Goal: Information Seeking & Learning: Learn about a topic

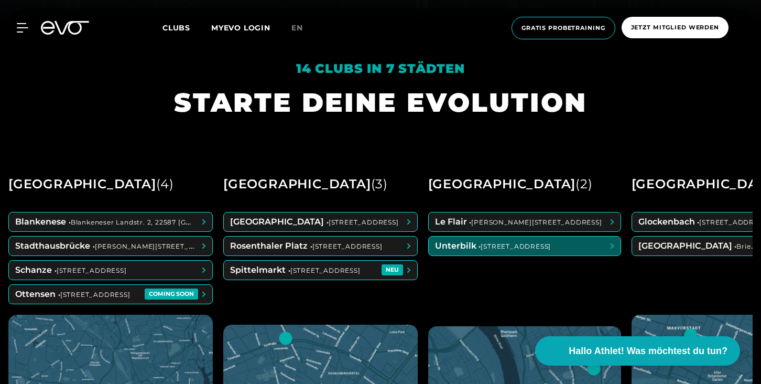
scroll to position [366, 0]
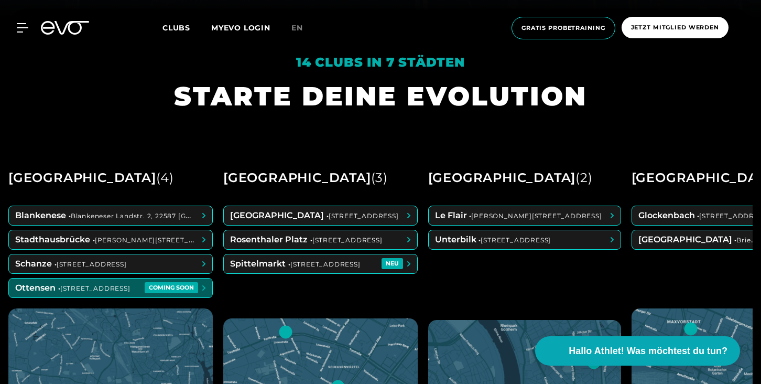
click at [120, 283] on span at bounding box center [110, 287] width 203 height 19
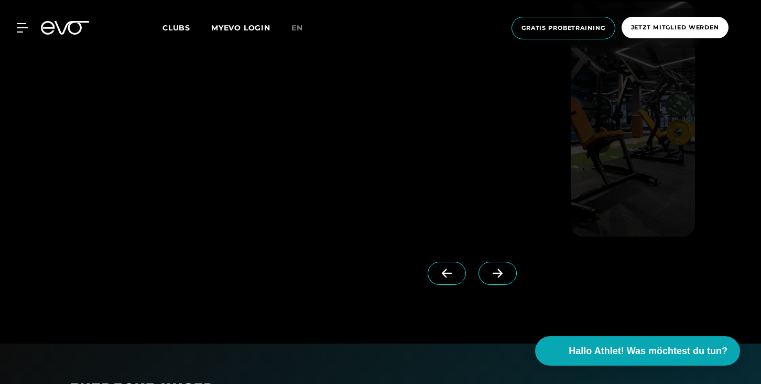
scroll to position [1013, 0]
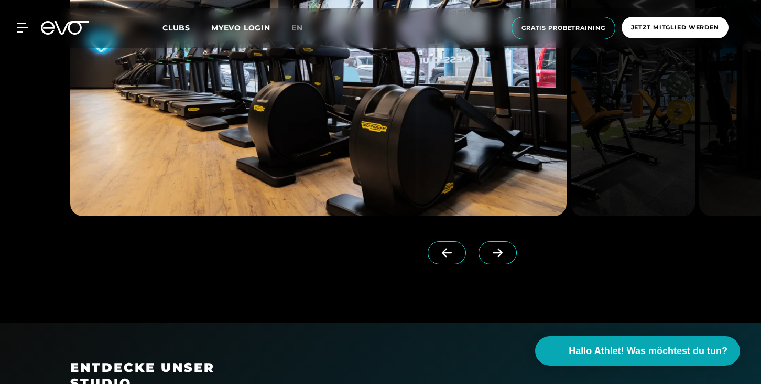
click at [488, 248] on icon at bounding box center [497, 252] width 18 height 9
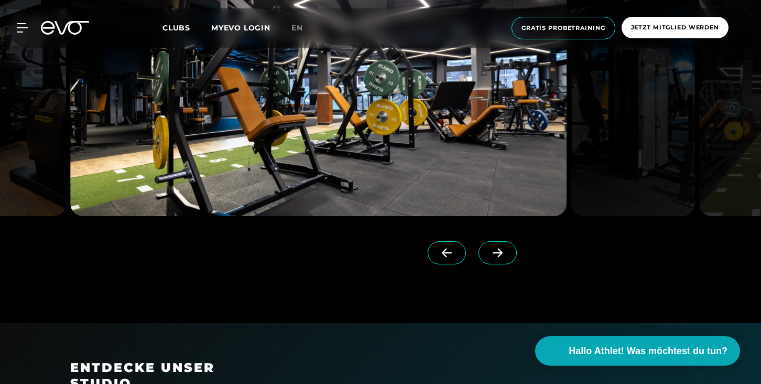
click at [488, 248] on icon at bounding box center [497, 252] width 18 height 9
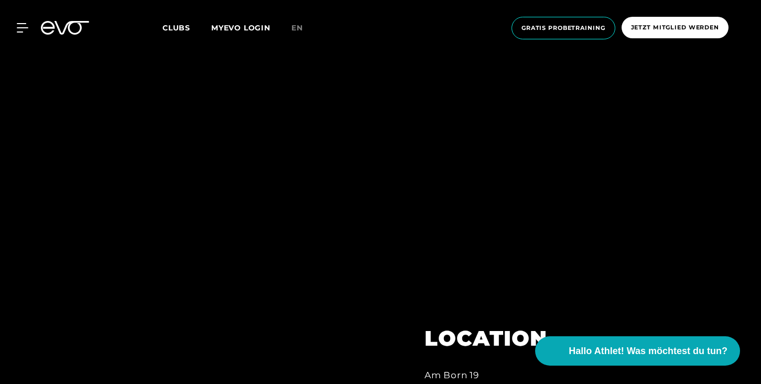
scroll to position [0, 0]
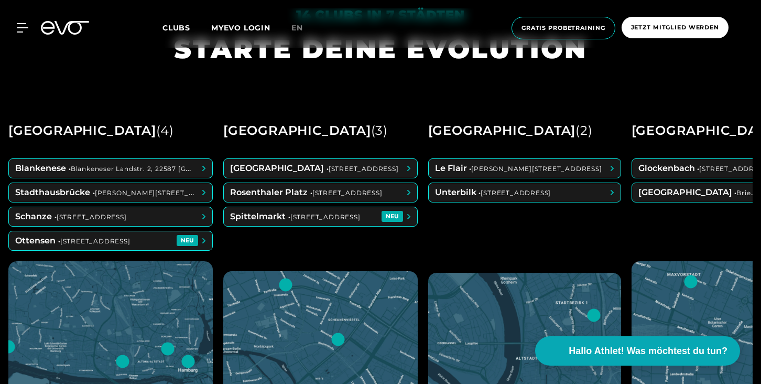
scroll to position [416, 0]
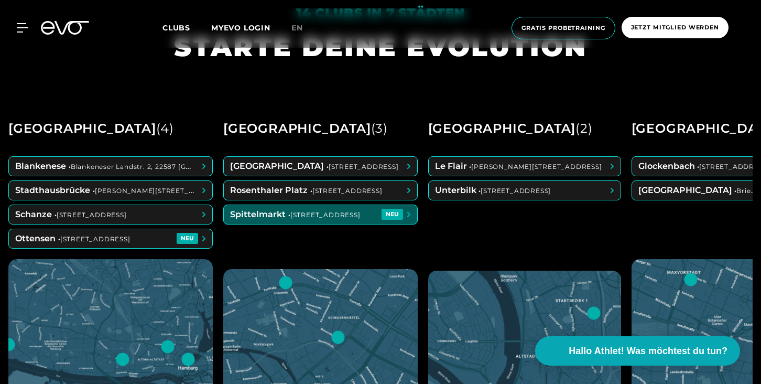
click at [283, 213] on span at bounding box center [320, 214] width 193 height 19
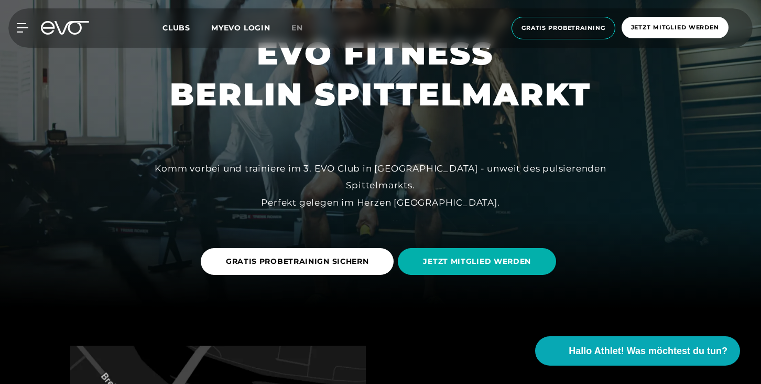
scroll to position [75, 0]
click at [298, 26] on span "en" at bounding box center [297, 27] width 12 height 9
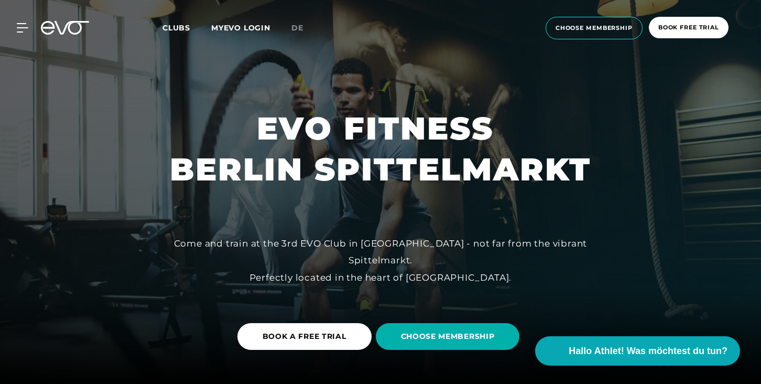
click at [74, 28] on icon at bounding box center [65, 28] width 48 height 14
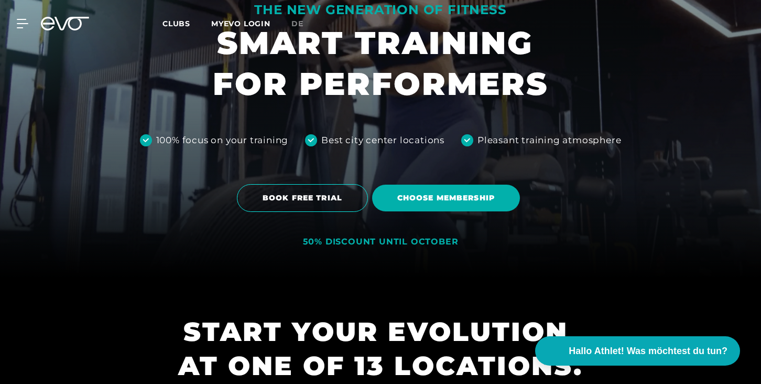
scroll to position [118, 0]
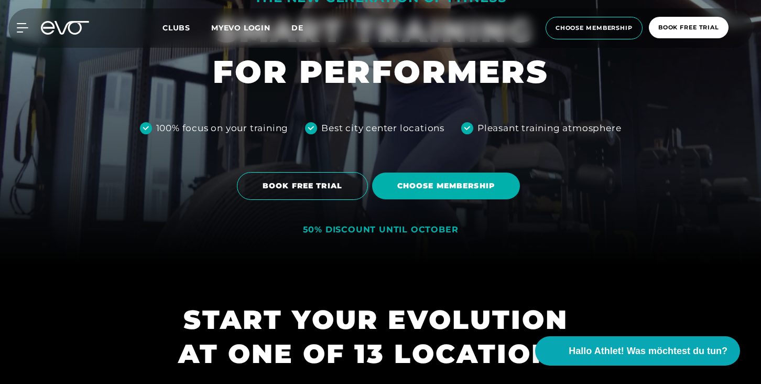
click at [292, 30] on span "de" at bounding box center [297, 27] width 12 height 9
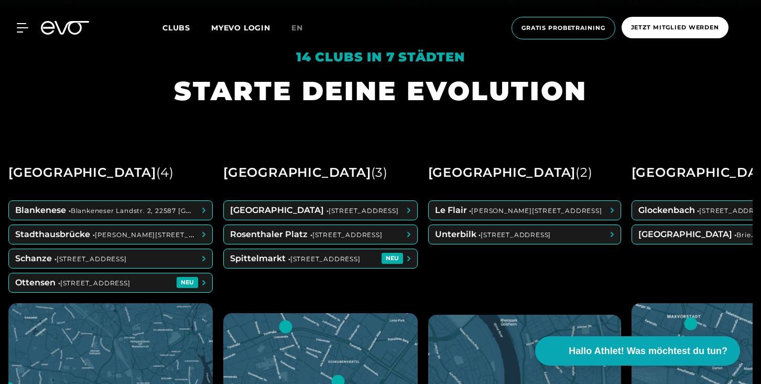
scroll to position [383, 0]
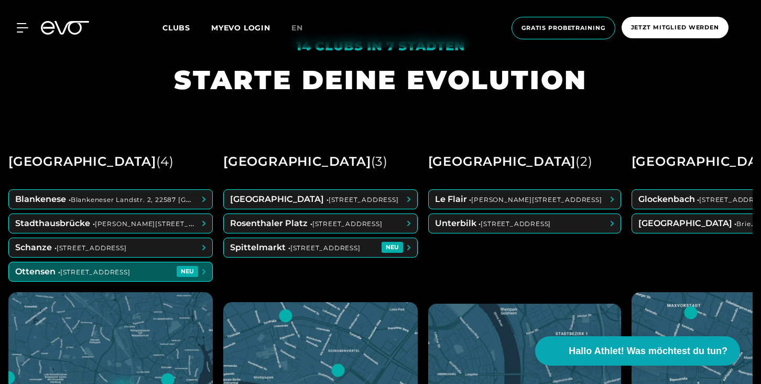
click at [92, 272] on span at bounding box center [110, 271] width 203 height 19
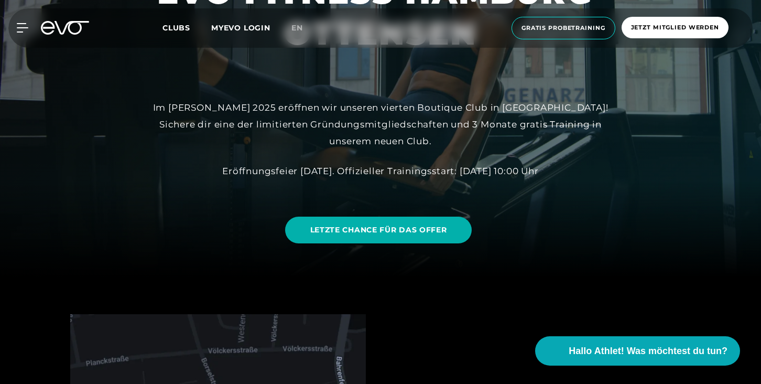
scroll to position [138, 0]
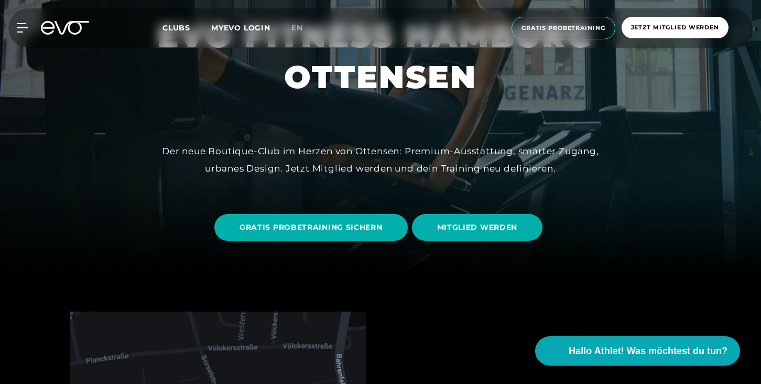
scroll to position [114, 0]
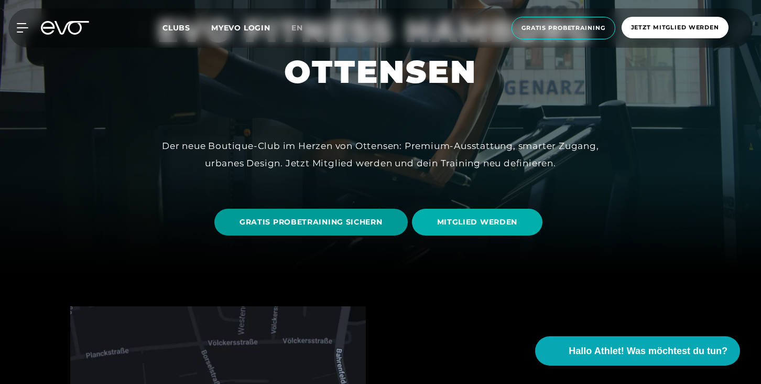
click at [363, 221] on span "GRATIS PROBETRAINING SICHERN" at bounding box center [311, 221] width 143 height 11
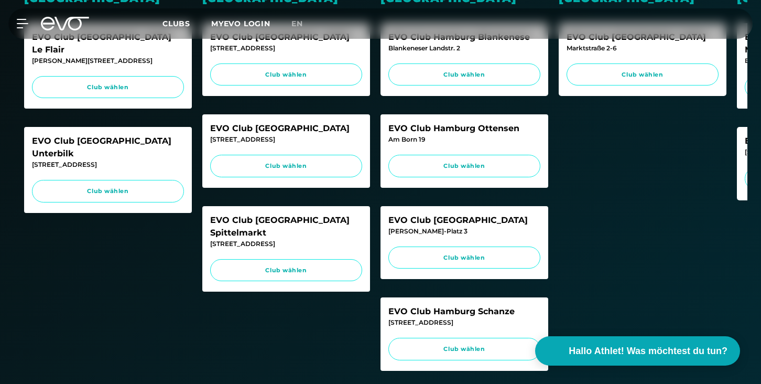
scroll to position [403, 0]
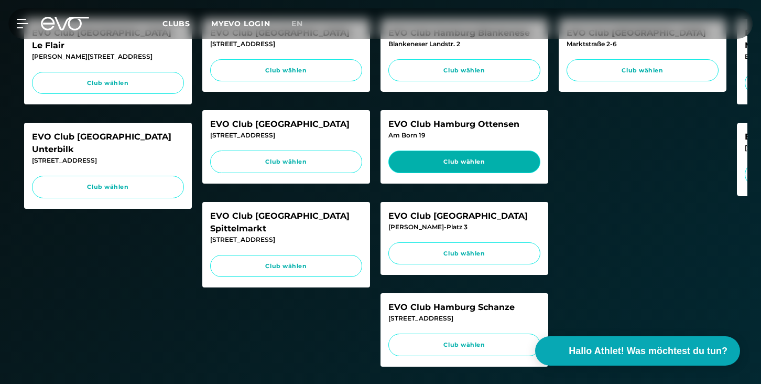
click at [448, 171] on span "Club wählen" at bounding box center [464, 161] width 152 height 23
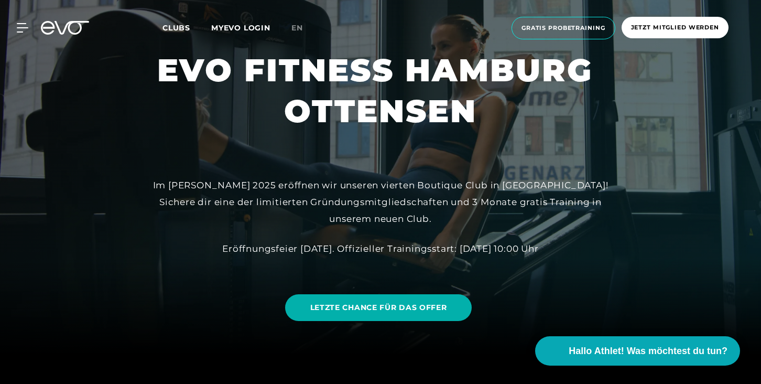
scroll to position [29, 0]
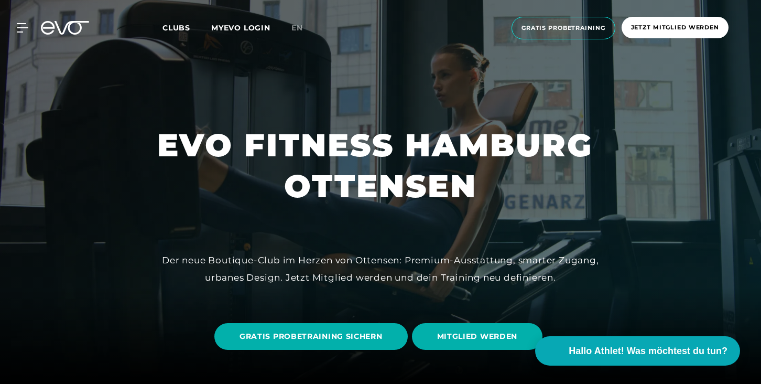
click at [76, 29] on icon at bounding box center [65, 28] width 48 height 14
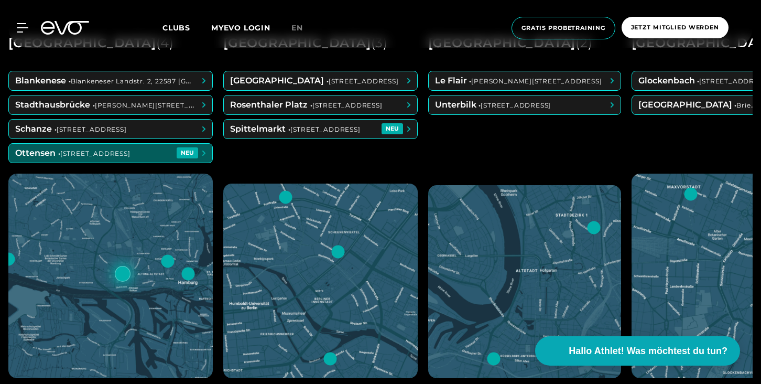
scroll to position [439, 0]
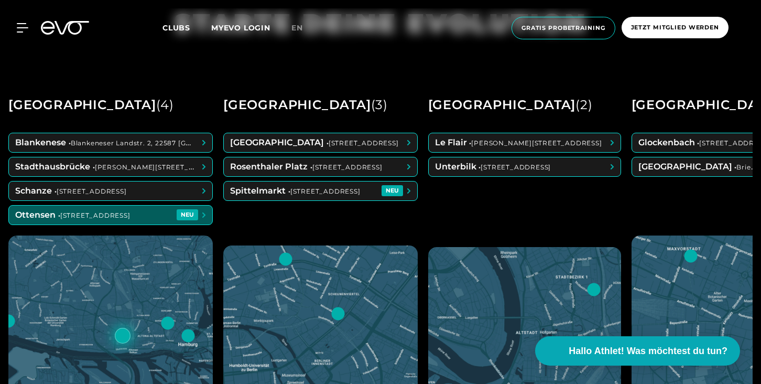
click at [188, 212] on span at bounding box center [110, 214] width 203 height 19
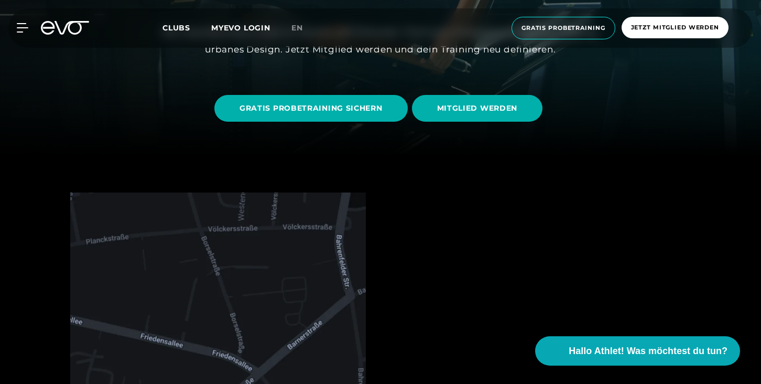
scroll to position [223, 0]
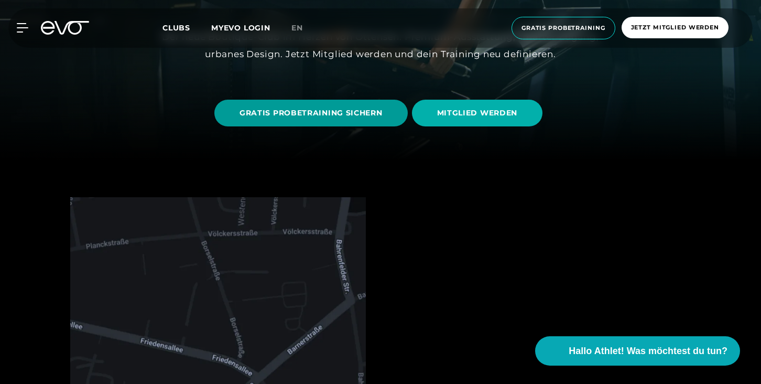
click at [344, 112] on span "GRATIS PROBETRAINING SICHERN" at bounding box center [311, 112] width 143 height 11
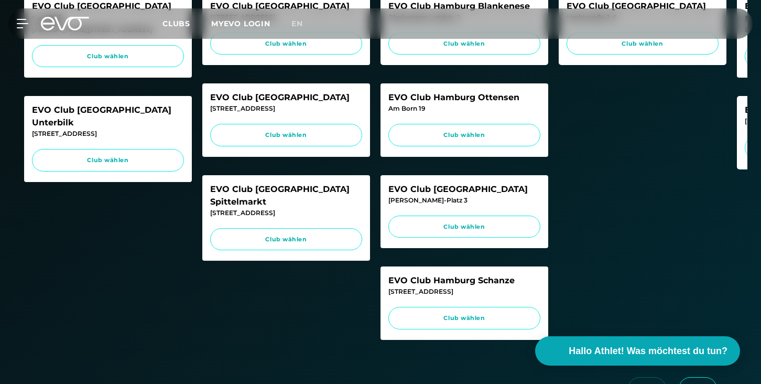
scroll to position [428, 0]
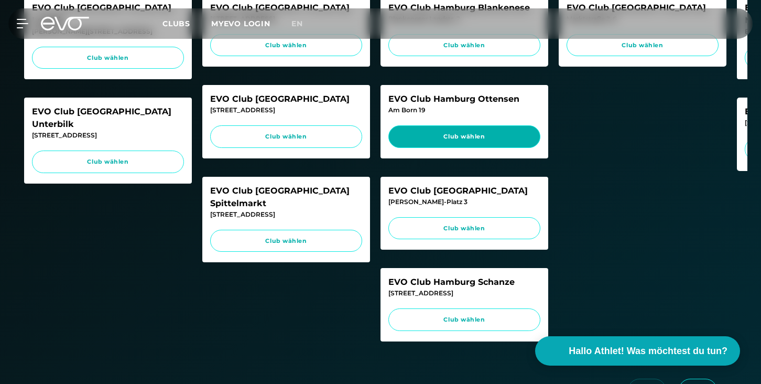
click at [443, 134] on span "Club wählen" at bounding box center [464, 136] width 132 height 9
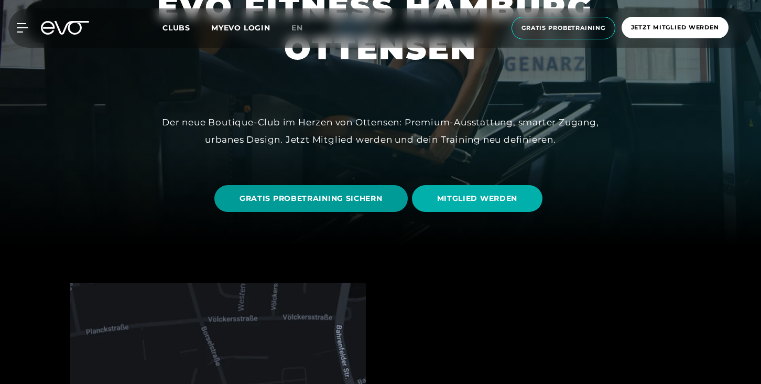
click at [360, 197] on span "GRATIS PROBETRAINING SICHERN" at bounding box center [311, 198] width 143 height 11
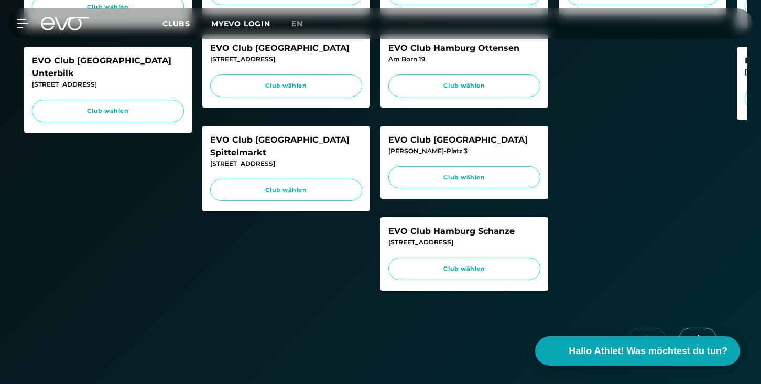
scroll to position [438, 0]
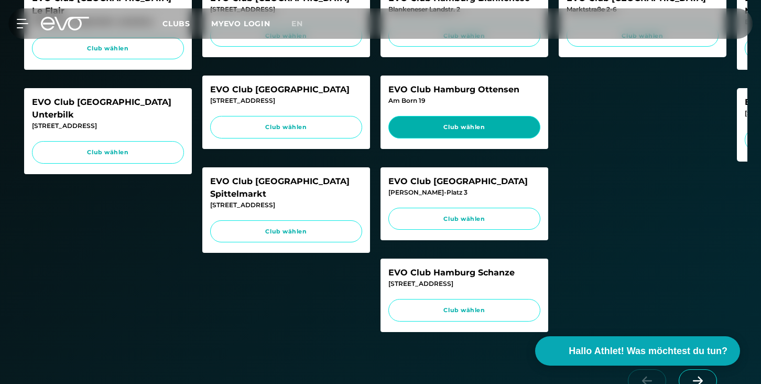
click at [463, 137] on span "Club wählen" at bounding box center [464, 127] width 152 height 23
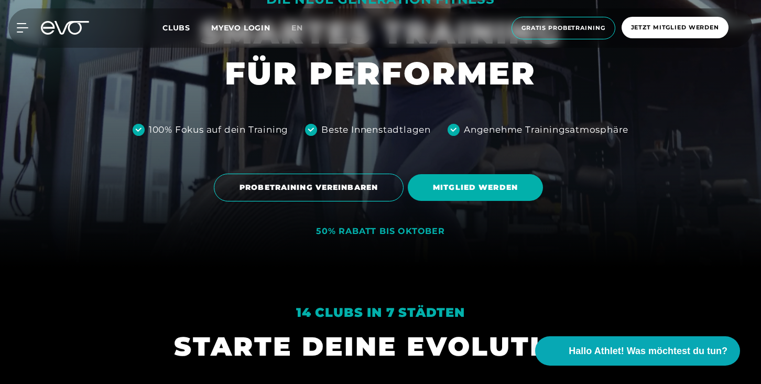
scroll to position [132, 0]
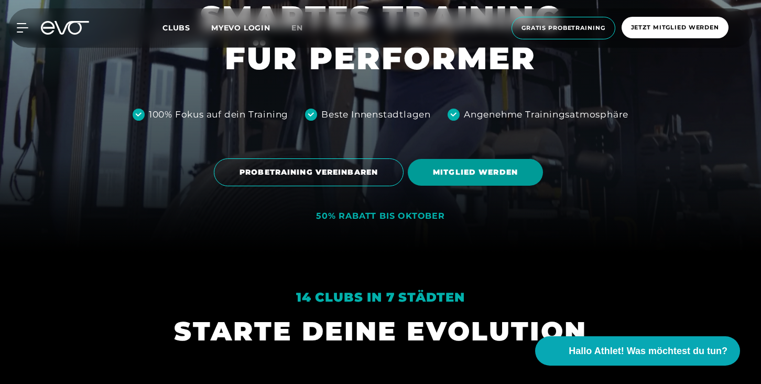
click at [482, 175] on span "MITGLIED WERDEN" at bounding box center [475, 172] width 85 height 11
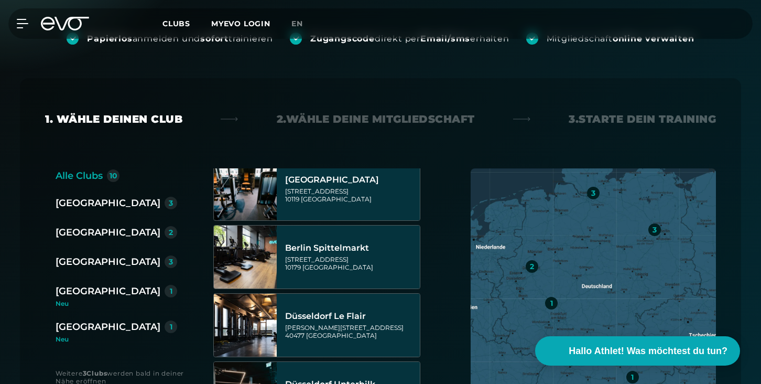
scroll to position [166, 0]
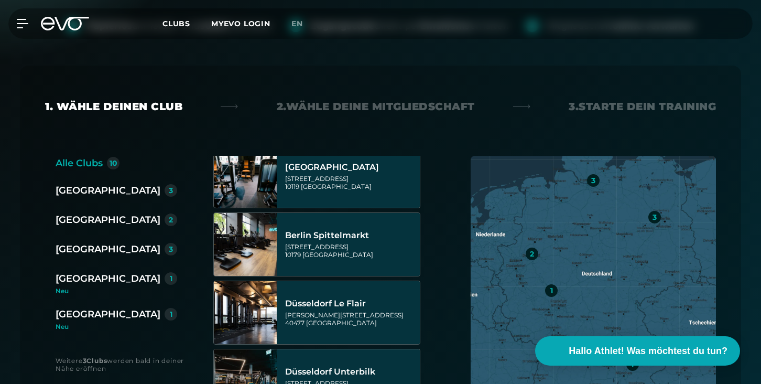
click at [81, 246] on div "[GEOGRAPHIC_DATA]" at bounding box center [108, 249] width 105 height 15
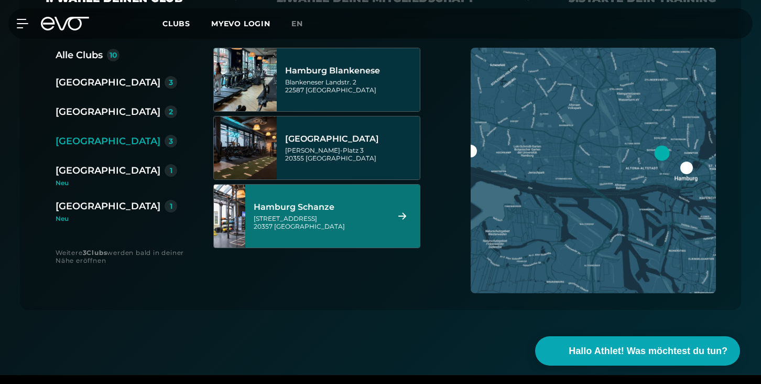
scroll to position [273, 0]
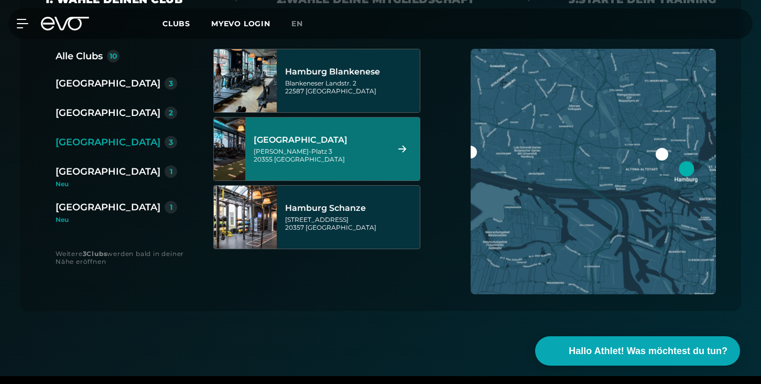
click at [91, 106] on div "[GEOGRAPHIC_DATA]" at bounding box center [108, 112] width 105 height 15
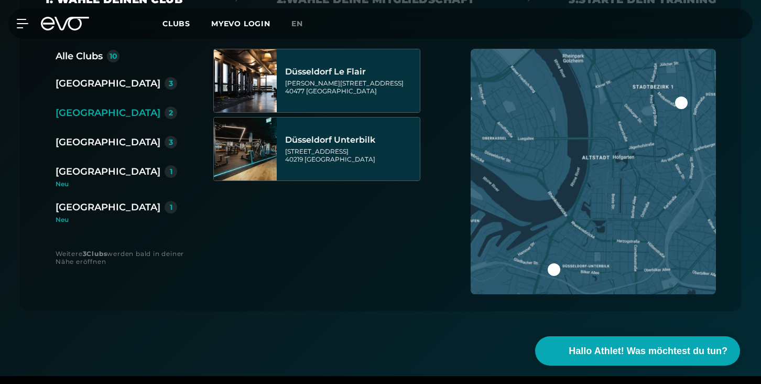
click at [80, 136] on div "[GEOGRAPHIC_DATA]" at bounding box center [108, 142] width 105 height 15
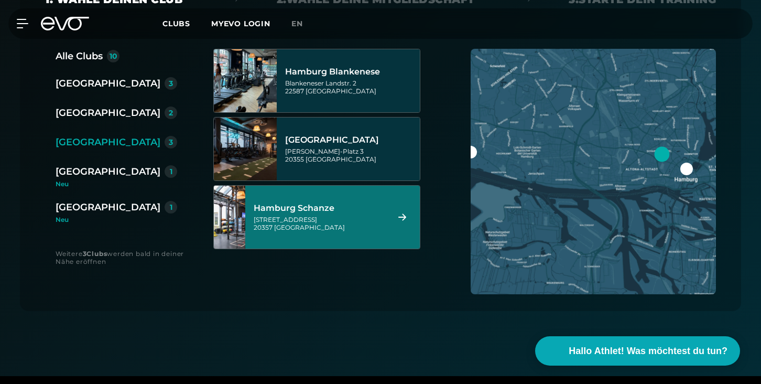
click at [78, 176] on div "[GEOGRAPHIC_DATA]" at bounding box center [108, 171] width 105 height 15
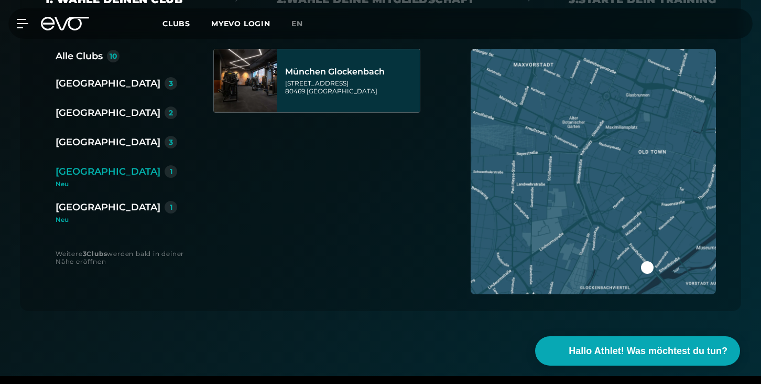
click at [88, 142] on div "[GEOGRAPHIC_DATA]" at bounding box center [108, 142] width 105 height 15
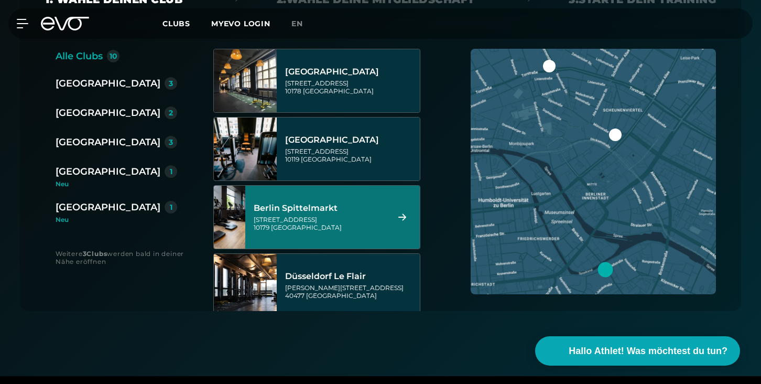
click at [89, 167] on div "[GEOGRAPHIC_DATA]" at bounding box center [108, 171] width 105 height 15
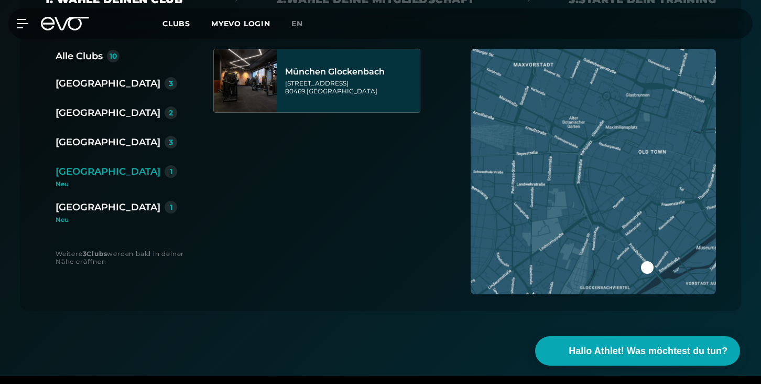
click at [77, 138] on div "[GEOGRAPHIC_DATA]" at bounding box center [108, 142] width 105 height 15
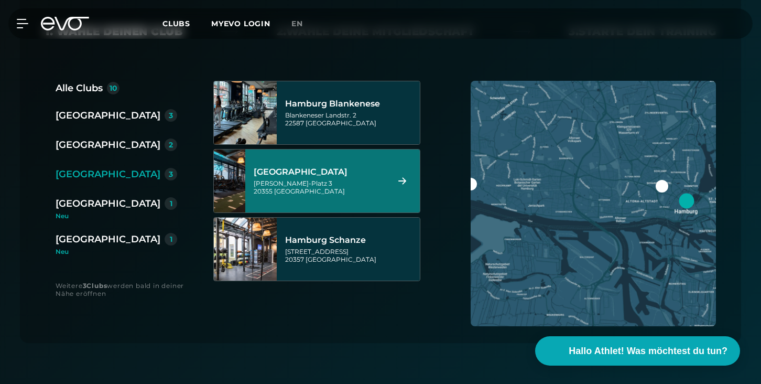
scroll to position [197, 0]
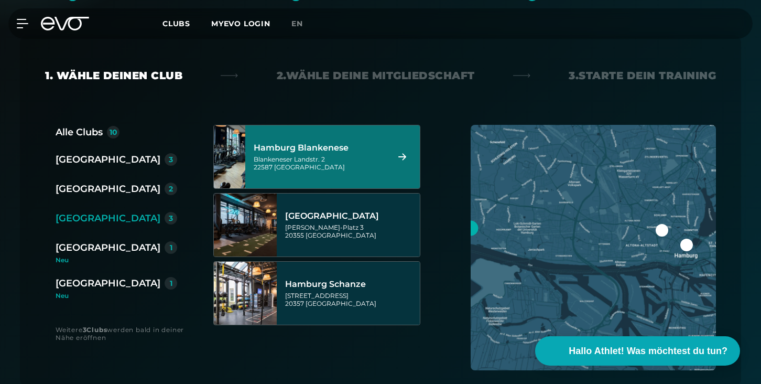
click at [77, 160] on div "[GEOGRAPHIC_DATA]" at bounding box center [108, 159] width 105 height 15
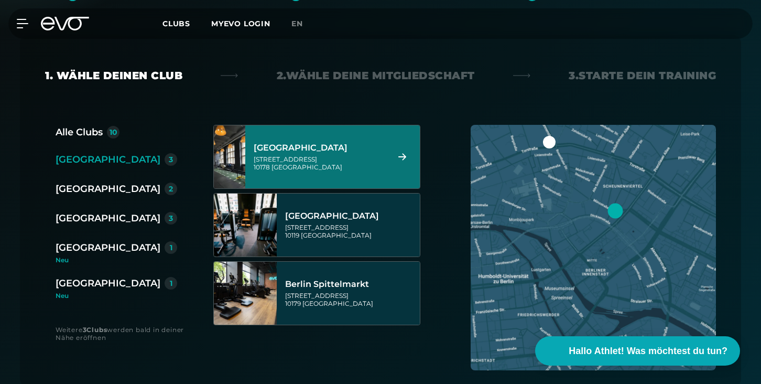
click at [321, 158] on div "[STREET_ADDRESS]" at bounding box center [320, 163] width 132 height 16
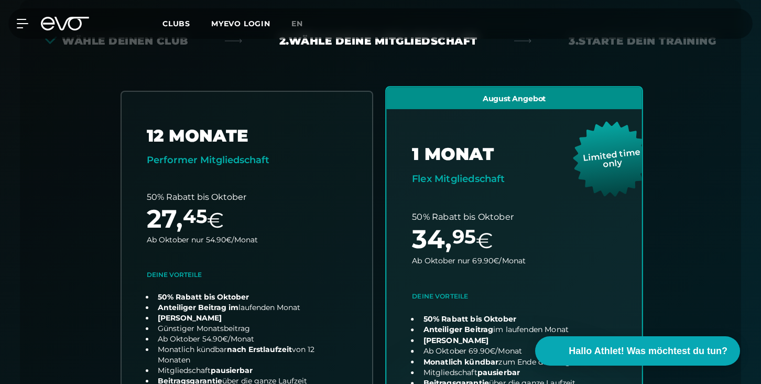
scroll to position [310, 0]
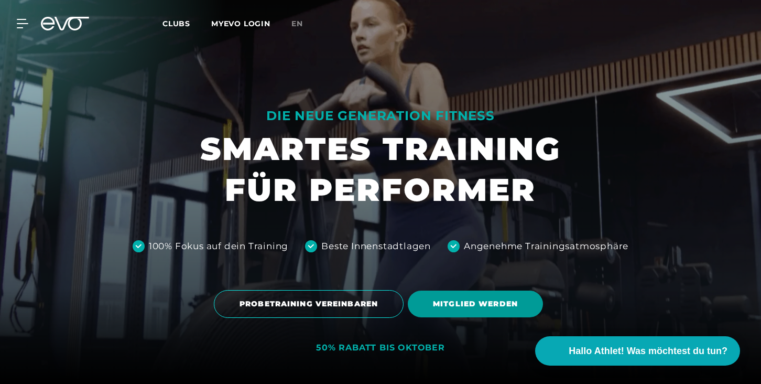
click at [471, 306] on span "MITGLIED WERDEN" at bounding box center [475, 303] width 85 height 11
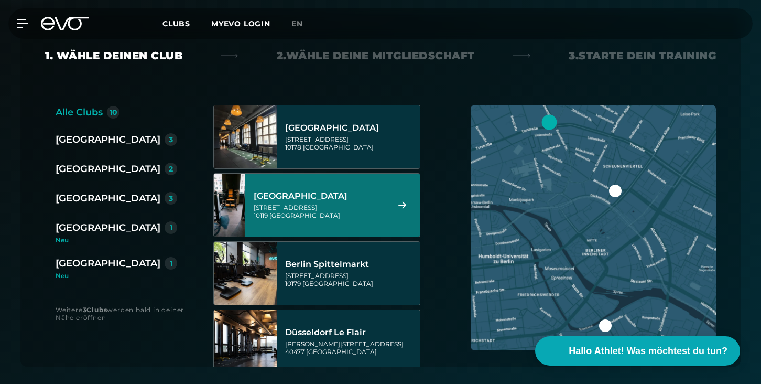
click at [323, 201] on div "[GEOGRAPHIC_DATA]" at bounding box center [320, 196] width 132 height 10
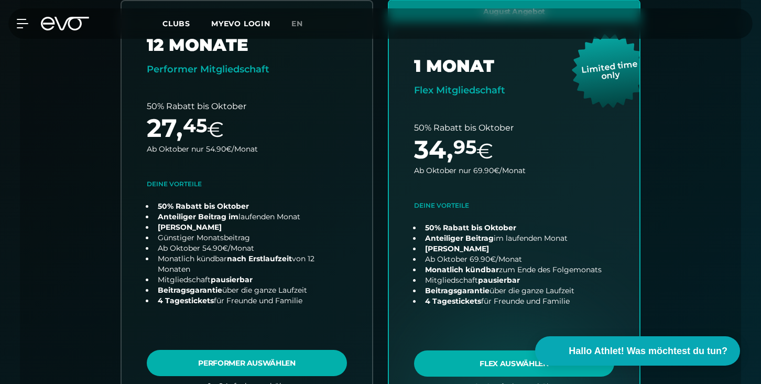
scroll to position [323, 0]
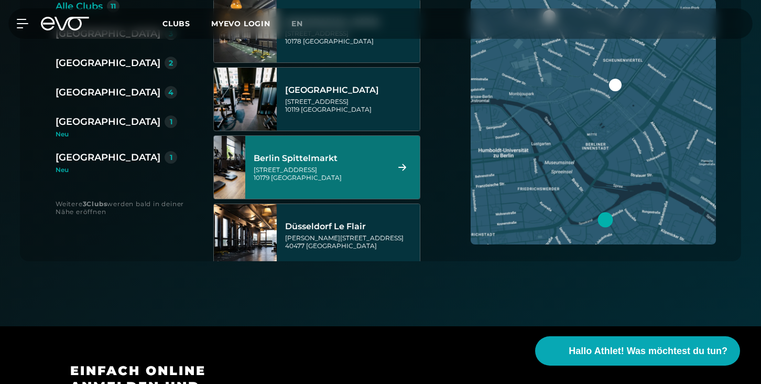
click at [320, 179] on div "[STREET_ADDRESS]" at bounding box center [320, 174] width 132 height 16
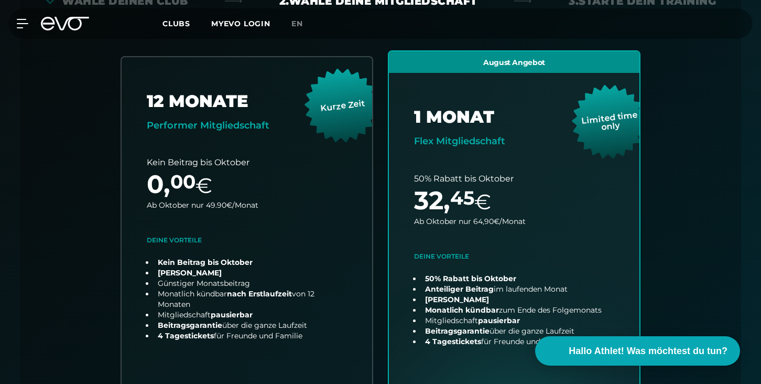
scroll to position [232, 0]
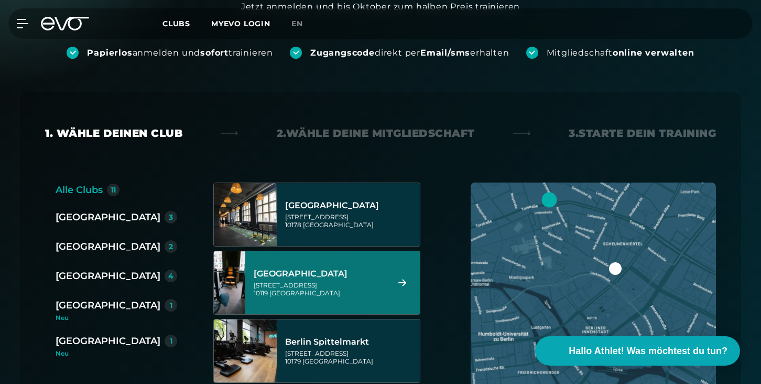
click at [333, 293] on div "[STREET_ADDRESS]" at bounding box center [320, 289] width 132 height 16
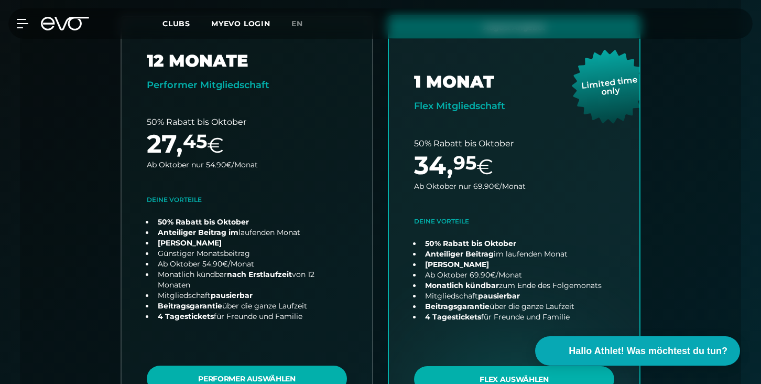
scroll to position [323, 0]
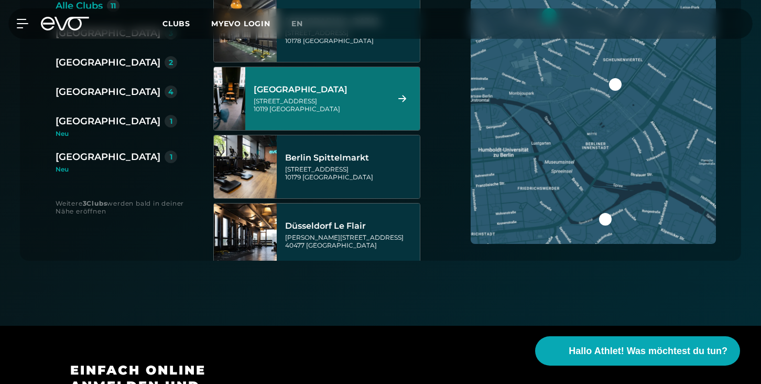
click at [324, 92] on div "Berlin Rosenthaler Platz" at bounding box center [320, 89] width 132 height 10
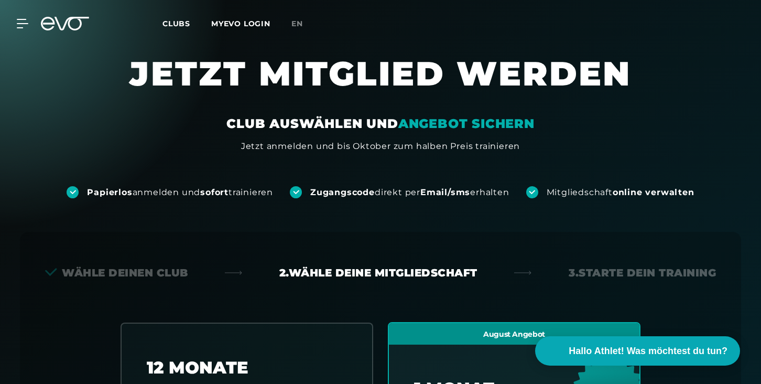
click at [59, 16] on div "MyEVO Login Über EVO Mitgliedschaften Probetraining TAGESPASS EVO Studios Düsse…" at bounding box center [380, 23] width 757 height 30
click at [61, 30] on icon at bounding box center [72, 24] width 35 height 14
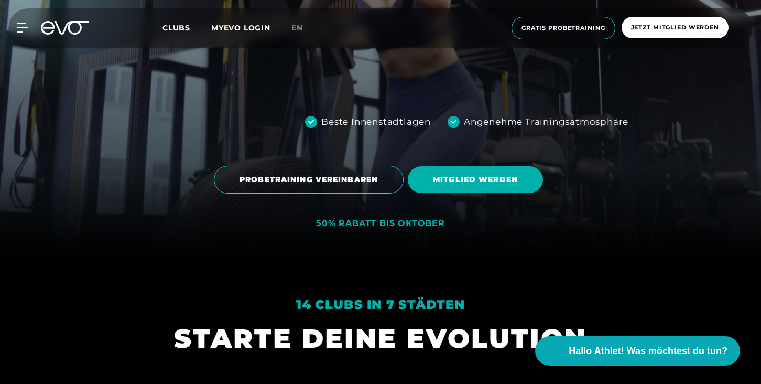
scroll to position [127, 0]
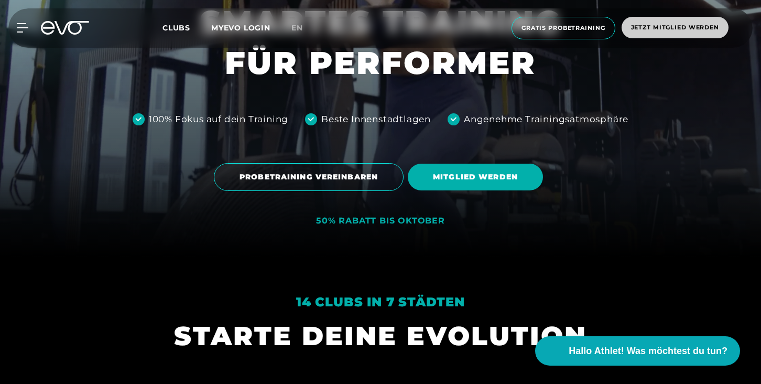
click at [666, 25] on span "Jetzt Mitglied werden" at bounding box center [675, 27] width 88 height 9
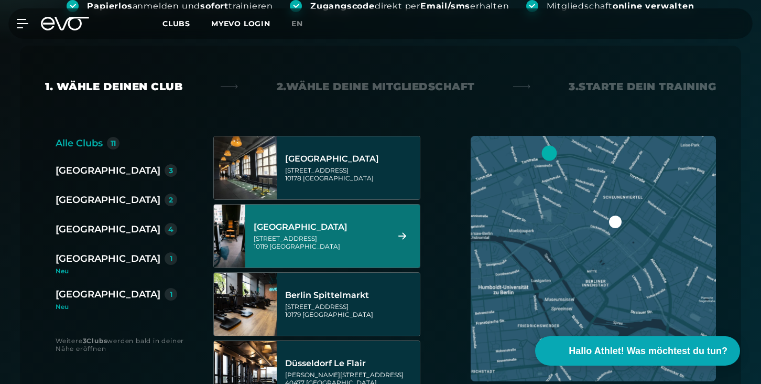
scroll to position [198, 0]
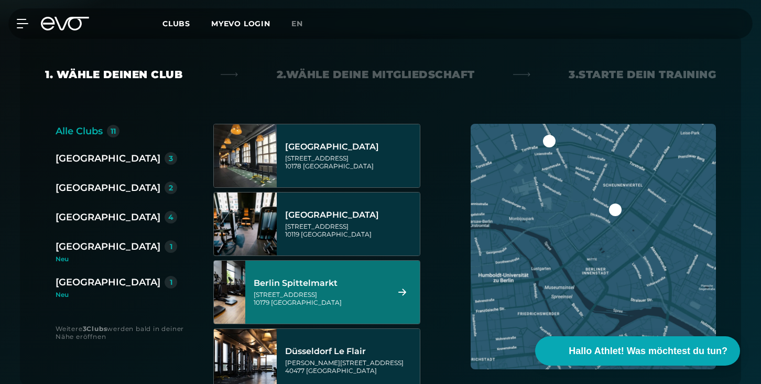
click at [71, 221] on div "[GEOGRAPHIC_DATA]" at bounding box center [108, 217] width 105 height 15
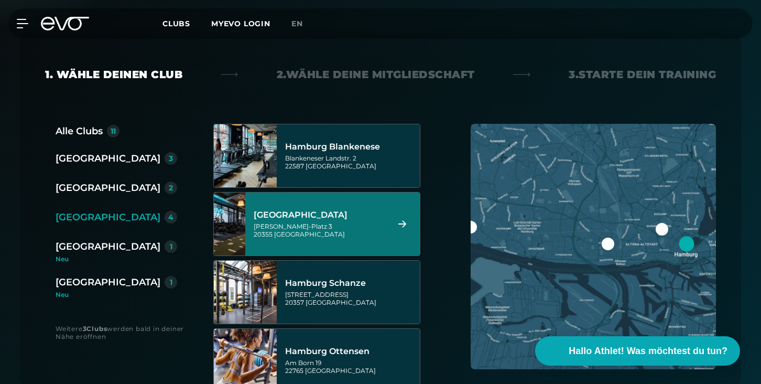
scroll to position [31, 0]
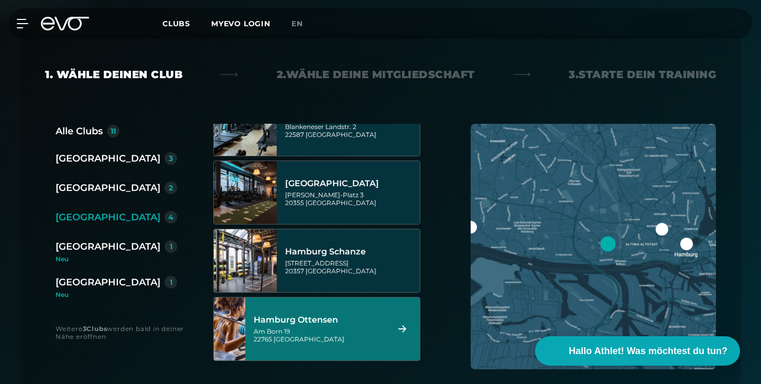
click at [327, 321] on div "Hamburg Ottensen" at bounding box center [320, 319] width 132 height 10
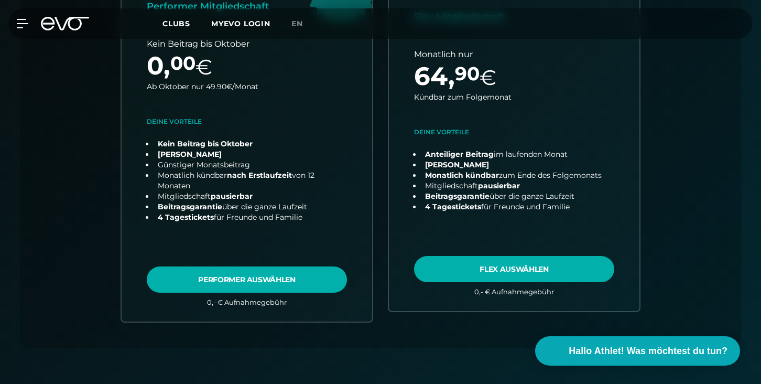
scroll to position [389, 0]
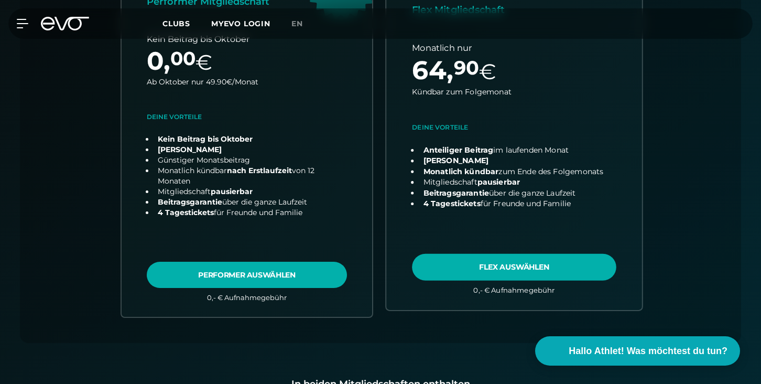
click at [555, 265] on link "choose plan" at bounding box center [514, 124] width 256 height 369
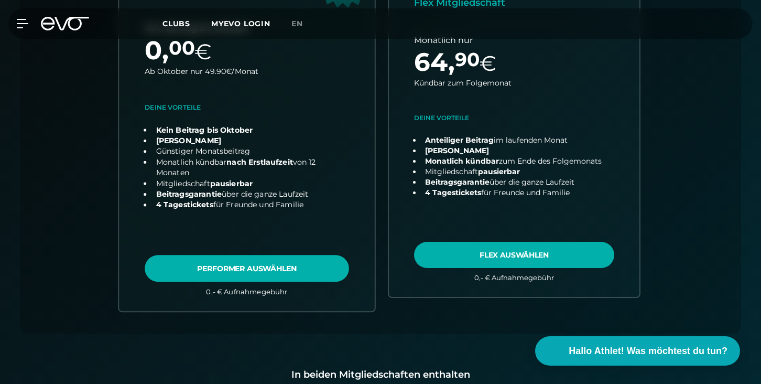
scroll to position [401, 0]
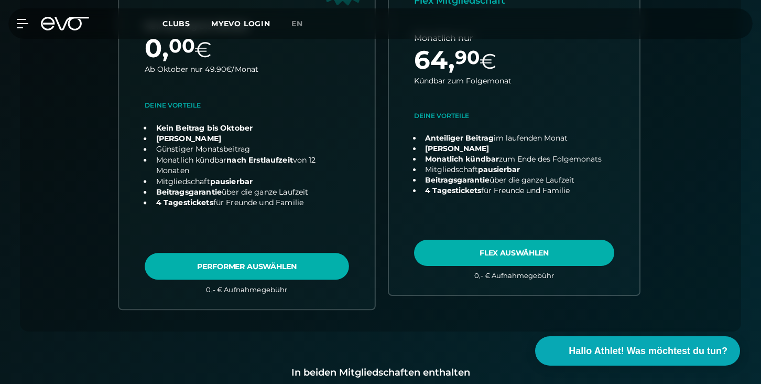
click at [290, 265] on link "choose plan" at bounding box center [247, 113] width 256 height 390
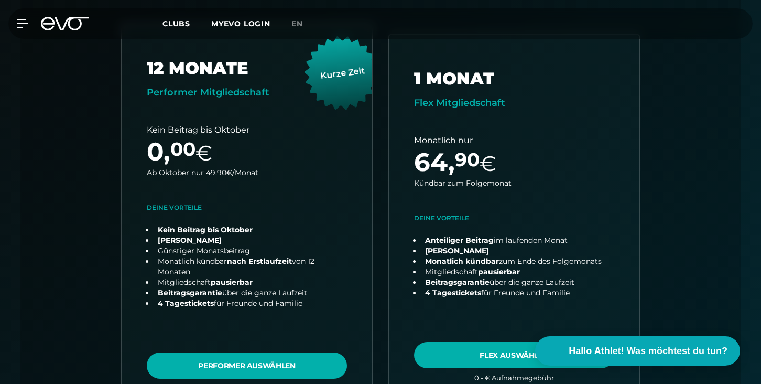
scroll to position [0, 0]
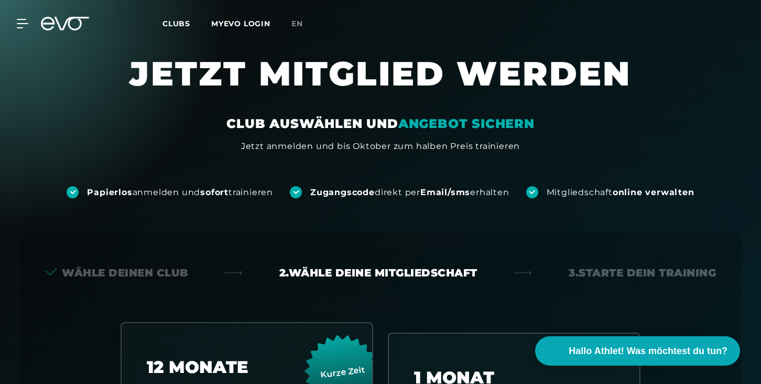
click at [72, 28] on icon at bounding box center [65, 24] width 48 height 14
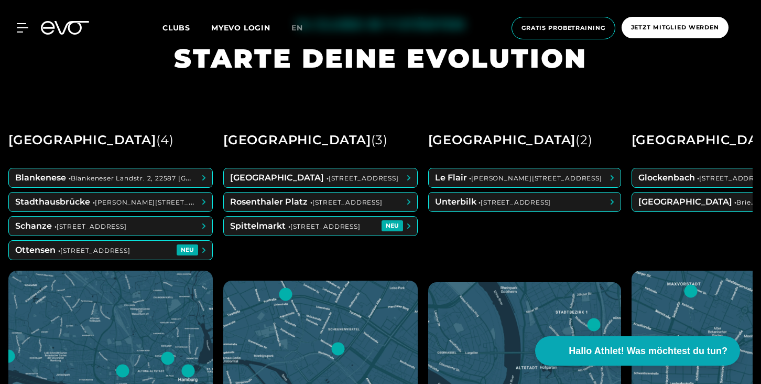
scroll to position [406, 0]
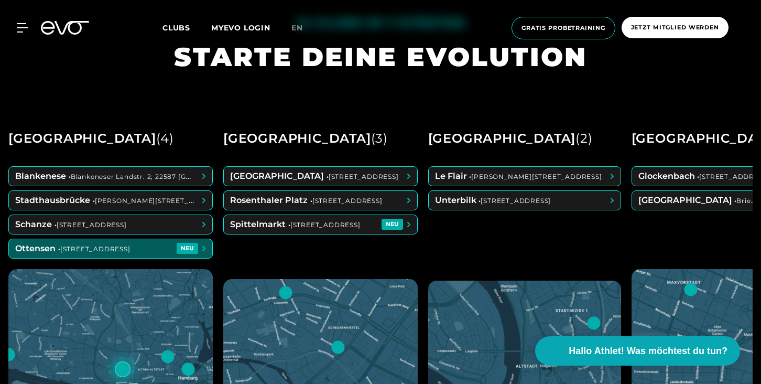
click at [179, 250] on span at bounding box center [110, 248] width 203 height 19
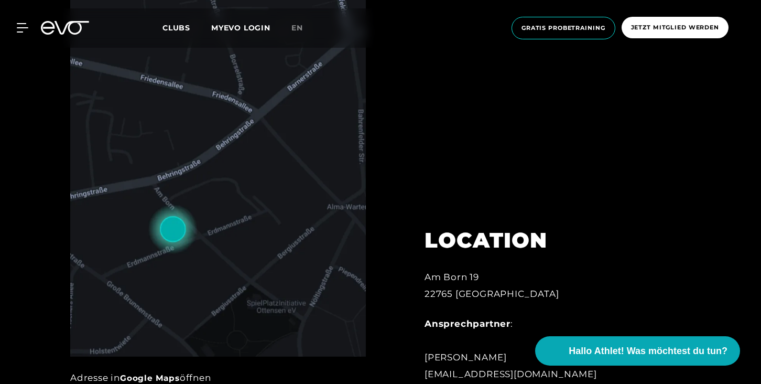
scroll to position [490, 0]
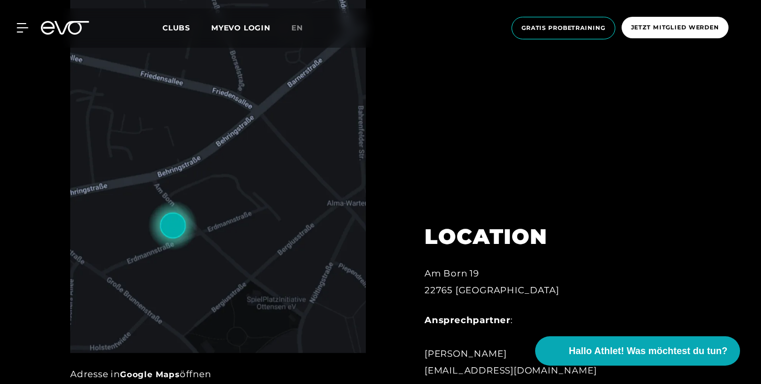
click at [436, 293] on div "Am Born 19 22765 Hamburg" at bounding box center [540, 282] width 231 height 34
copy div "22765"
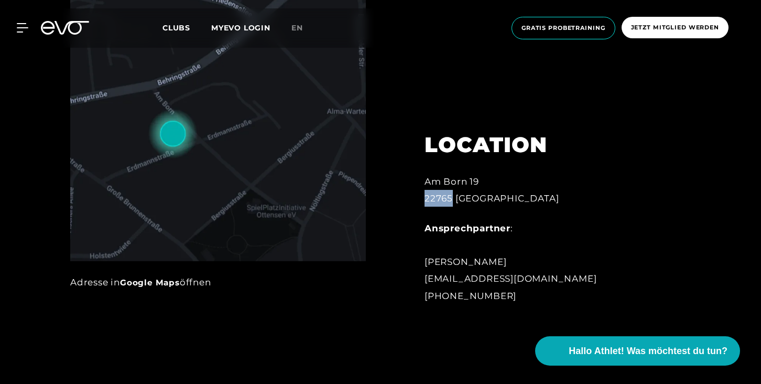
scroll to position [583, 0]
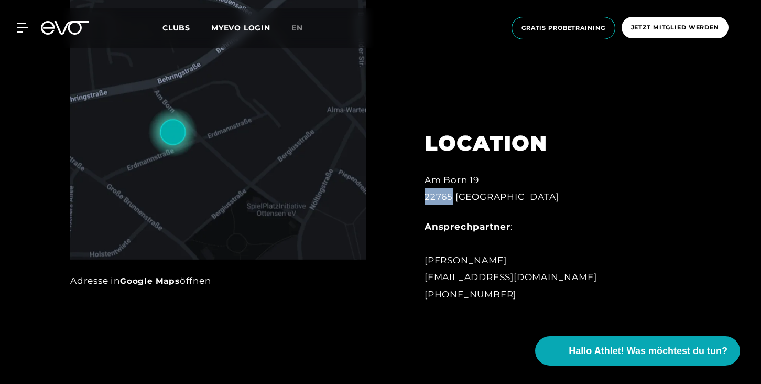
drag, startPoint x: 441, startPoint y: 295, endPoint x: 553, endPoint y: 295, distance: 111.6
click at [553, 295] on div "Ansprechpartner : Lale Löbel ottensen@evofitness.de +49 1520 4568720" at bounding box center [540, 260] width 231 height 84
copy div "1520 4568720"
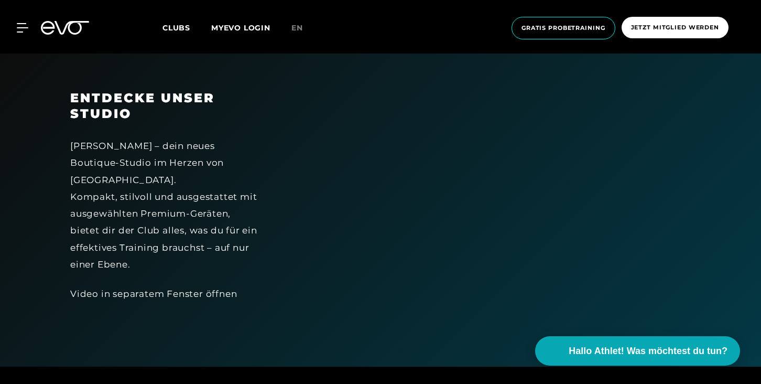
scroll to position [1288, 0]
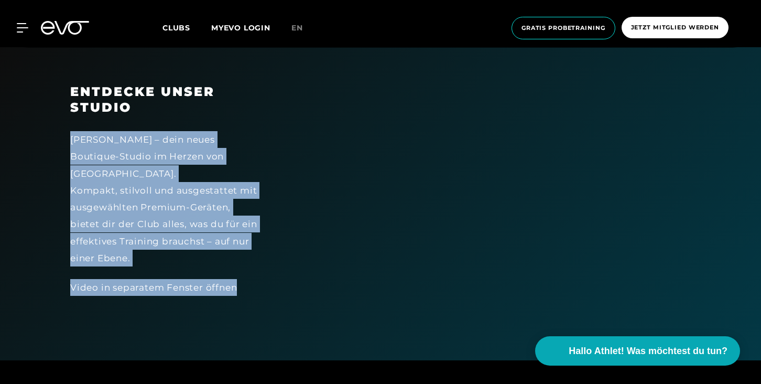
drag, startPoint x: 72, startPoint y: 139, endPoint x: 266, endPoint y: 305, distance: 255.0
click at [266, 305] on div "ENTDECKE UNSER STUDIO EVO Ottensen – dein neues Boutique-Studio im Herzen von H…" at bounding box center [164, 204] width 216 height 240
copy div "EVO Ottensen – dein neues Boutique-Studio im Herzen von Hamburg. Kompakt, stilv…"
click at [152, 147] on div "EVO Ottensen – dein neues Boutique-Studio im Herzen von Hamburg. Kompakt, stilv…" at bounding box center [163, 198] width 187 height 135
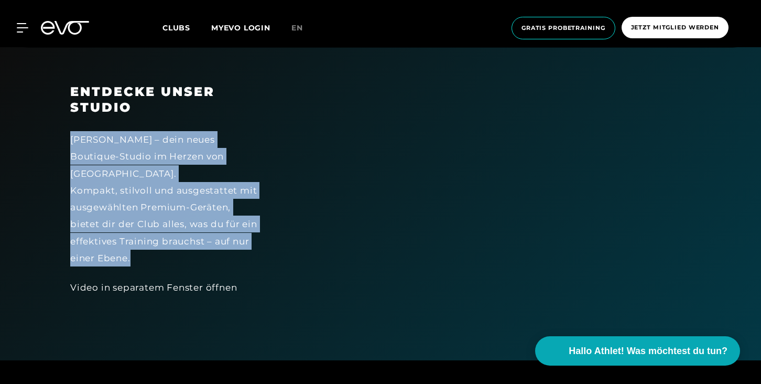
drag, startPoint x: 73, startPoint y: 138, endPoint x: 231, endPoint y: 237, distance: 186.7
click at [231, 237] on div "EVO Ottensen – dein neues Boutique-Studio im Herzen von Hamburg. Kompakt, stilv…" at bounding box center [163, 198] width 187 height 135
copy div "EVO Ottensen – dein neues Boutique-Studio im Herzen von Hamburg. Kompakt, stilv…"
